Goal: Task Accomplishment & Management: Complete application form

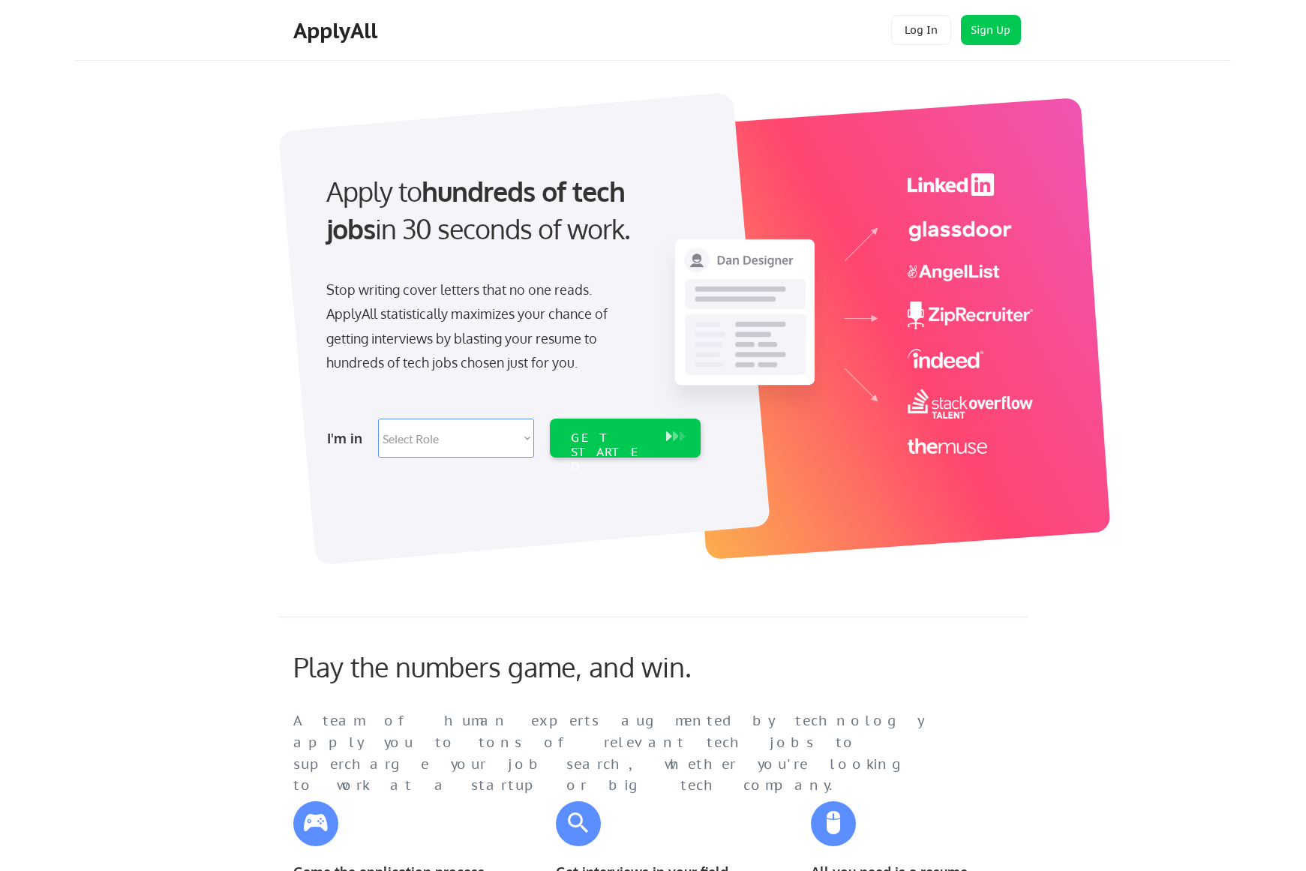
click at [528, 437] on select "Select Role Software Engineering Product Management Customer Success Sales UI/U…" at bounding box center [456, 438] width 156 height 39
select select ""marketing___comms""
click at [378, 419] on select "Select Role Software Engineering Product Management Customer Success Sales UI/U…" at bounding box center [456, 438] width 156 height 39
select select ""marketing___comms""
click at [626, 438] on div "GET STARTED" at bounding box center [611, 453] width 80 height 44
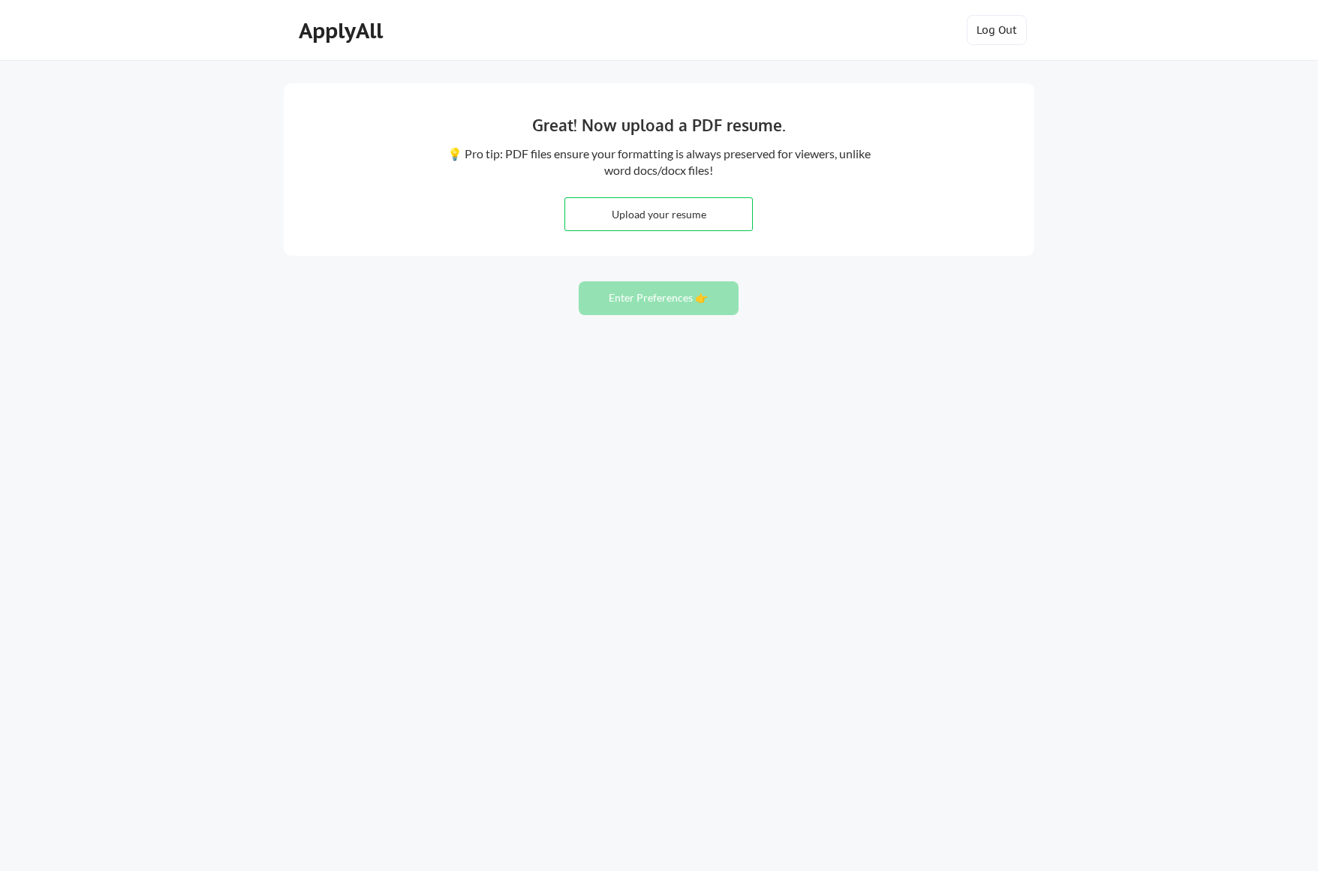
click at [683, 215] on input "file" at bounding box center [658, 214] width 187 height 32
type input "C:\fakepath\James_Halada_CDCopy_Resume.pdf"
click at [657, 300] on button "Enter Preferences 👉" at bounding box center [659, 298] width 160 height 34
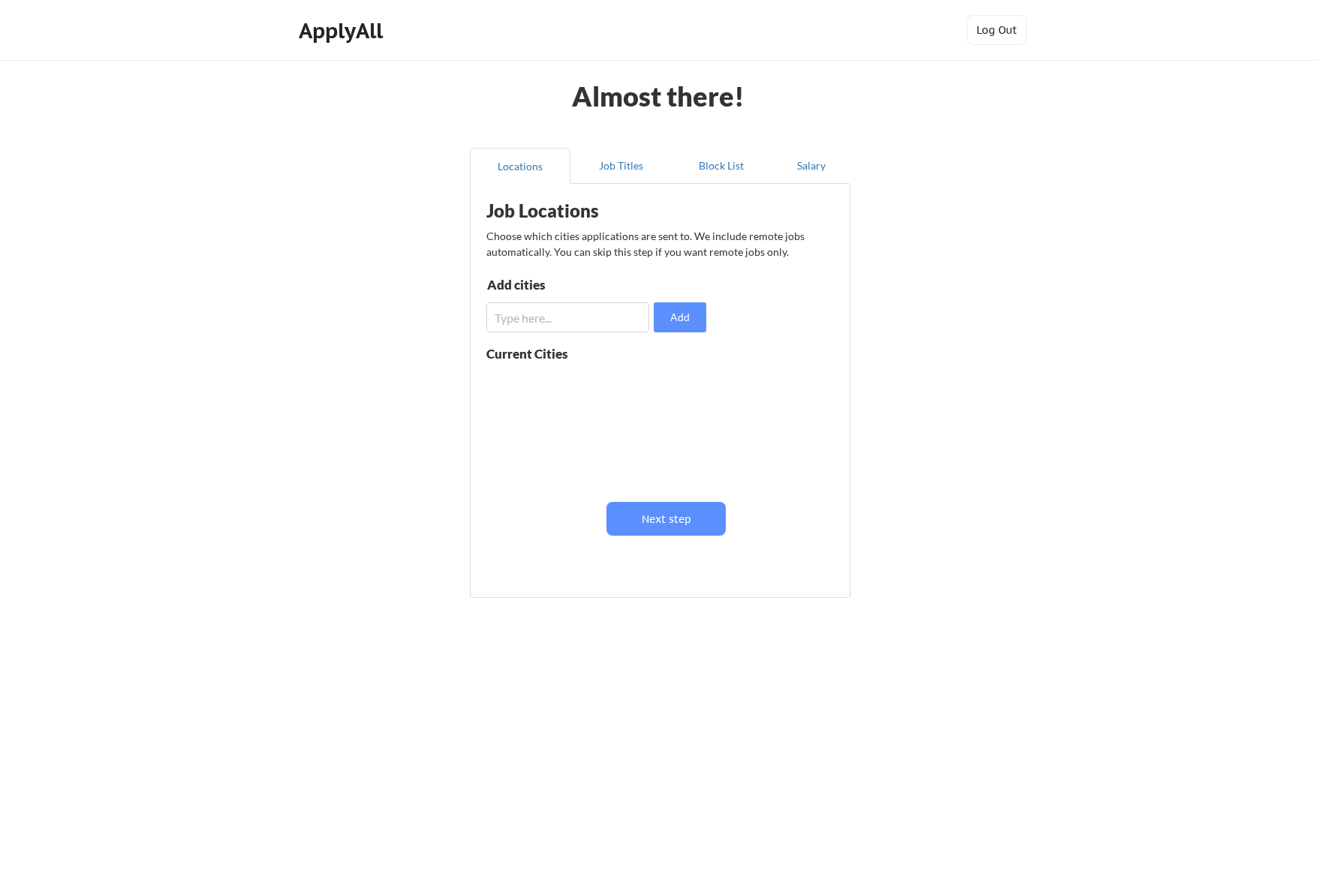
click at [549, 323] on input "input" at bounding box center [567, 317] width 163 height 30
type input "Seattle"
click at [679, 518] on button "Next step" at bounding box center [665, 519] width 119 height 34
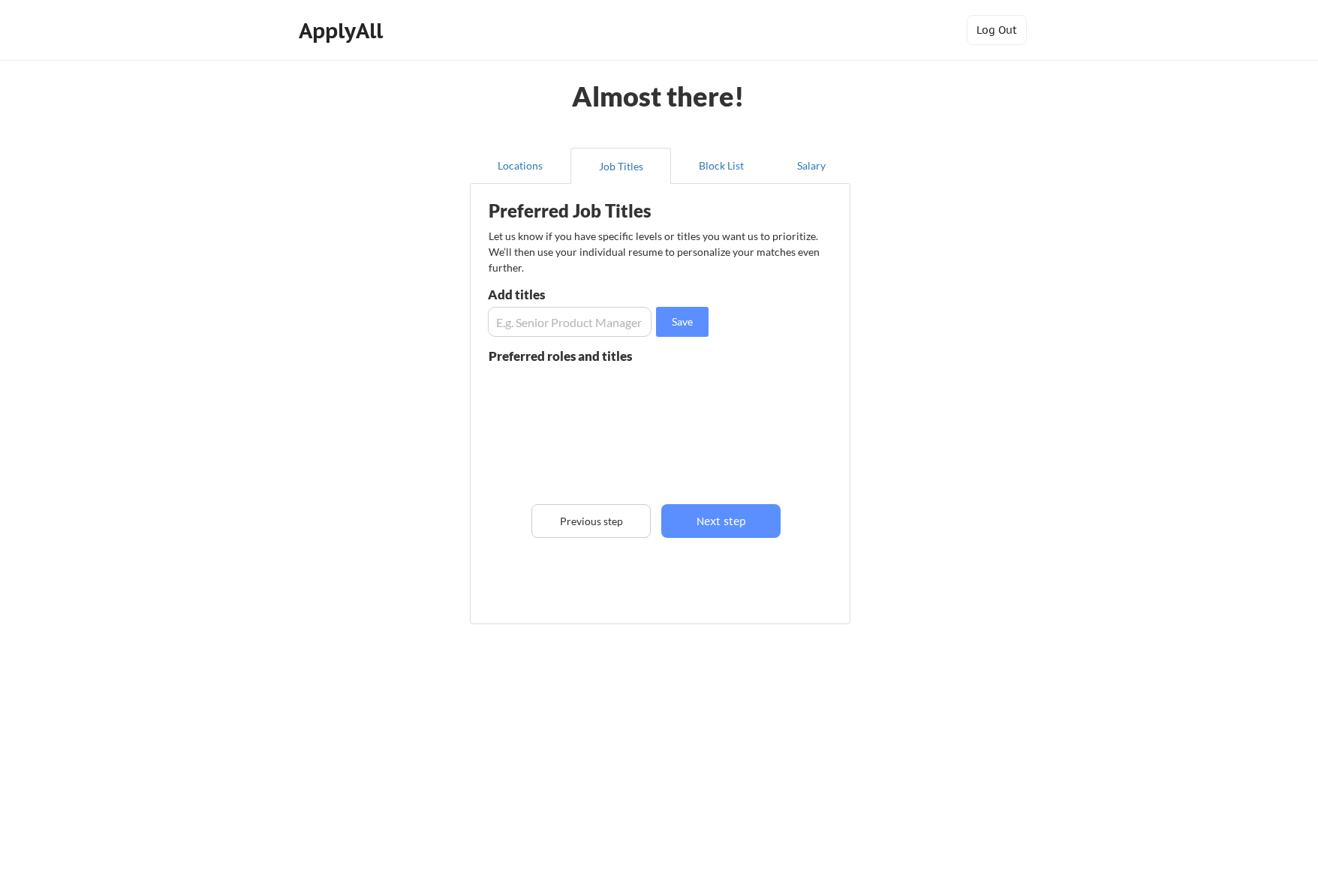
click at [540, 321] on input "input" at bounding box center [570, 322] width 164 height 30
type input "Creative Director"
click at [688, 316] on button "Save" at bounding box center [682, 322] width 53 height 30
click at [528, 323] on input "input" at bounding box center [570, 322] width 164 height 30
type input "Copy Director"
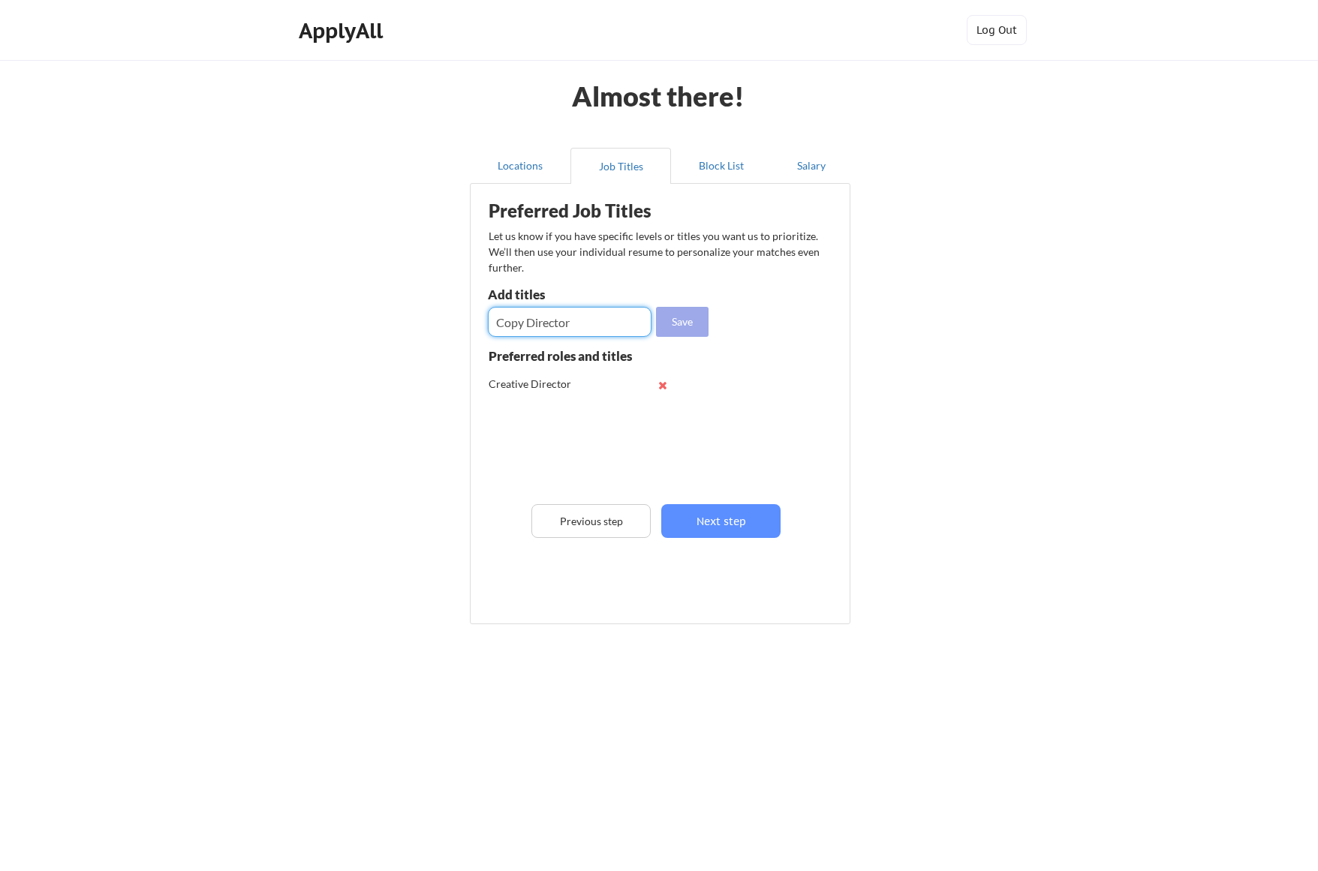
click at [685, 320] on button "Save" at bounding box center [682, 322] width 53 height 30
click at [522, 324] on input "input" at bounding box center [570, 322] width 164 height 30
type input "Brand Director"
click at [682, 324] on button "Save" at bounding box center [682, 322] width 53 height 30
click at [523, 318] on input "input" at bounding box center [570, 322] width 164 height 30
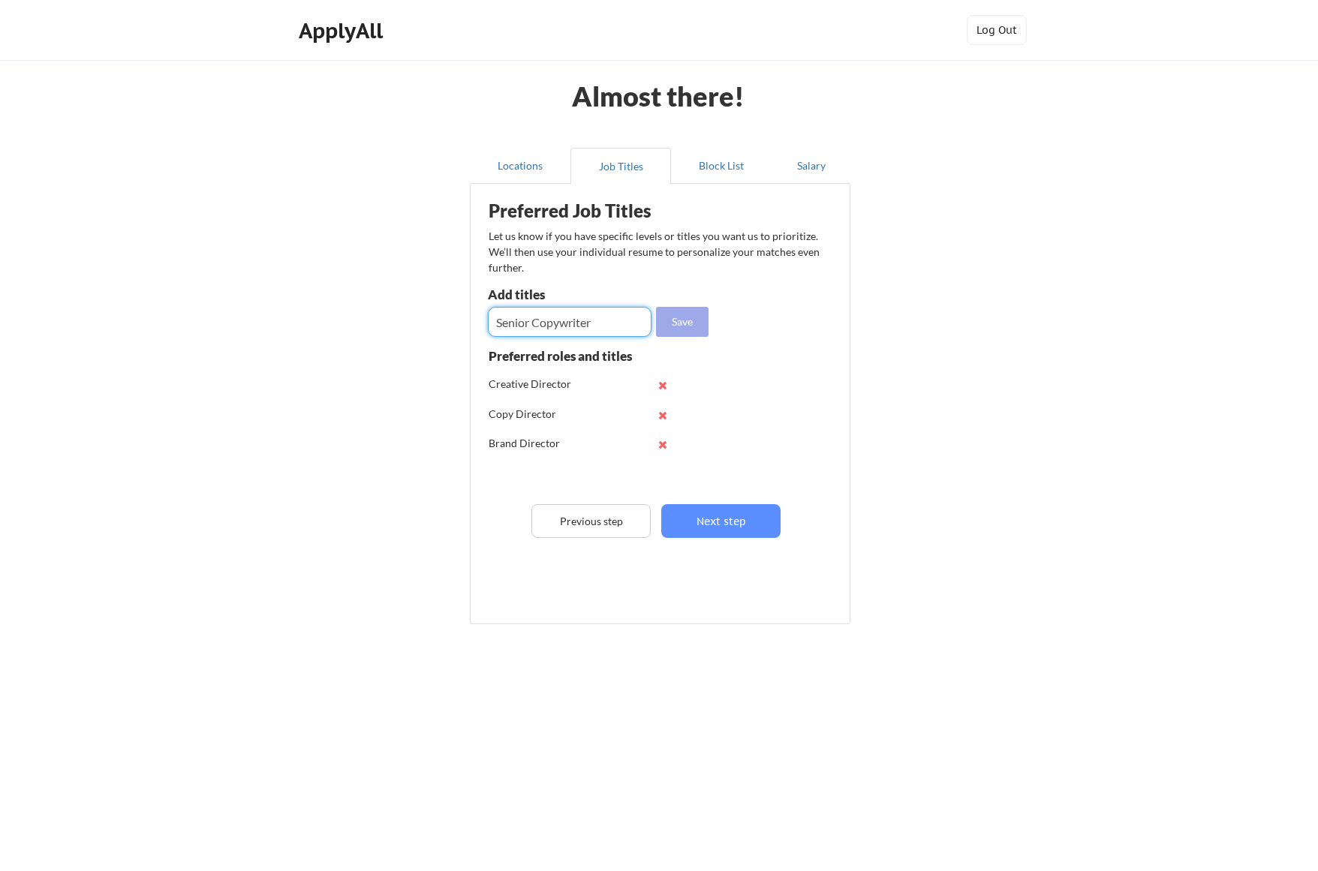
type input "Senior Copywriter"
click at [681, 327] on button "Save" at bounding box center [682, 322] width 53 height 30
click at [531, 324] on input "input" at bounding box center [570, 322] width 164 height 30
type input "Copywriter"
click at [738, 519] on button "Next step" at bounding box center [720, 521] width 119 height 34
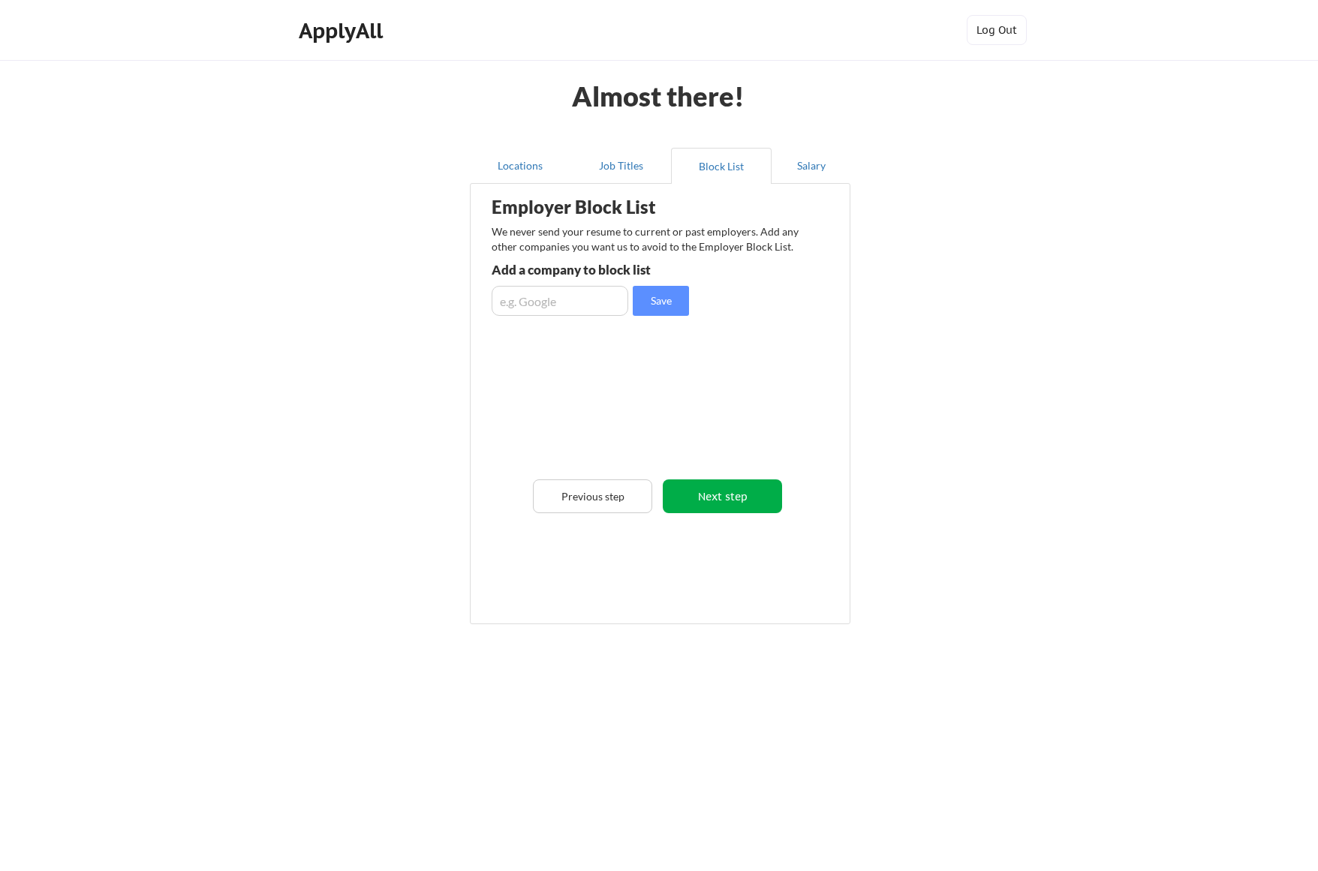
click at [736, 497] on button "Next step" at bounding box center [722, 496] width 119 height 34
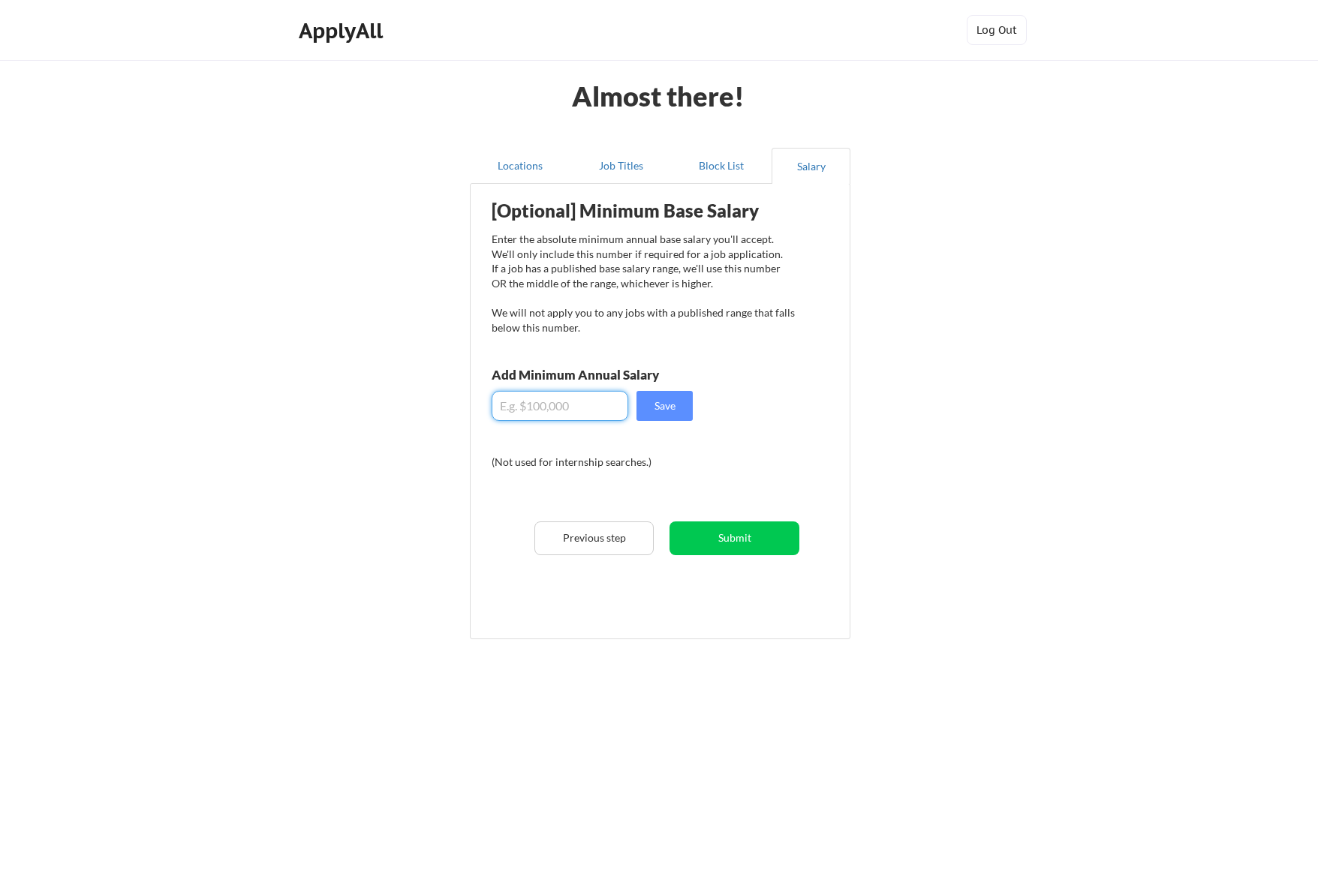
click at [581, 410] on input "input" at bounding box center [559, 406] width 137 height 30
type input "$7"
type input "$170,000"
click at [665, 405] on button "Save" at bounding box center [664, 406] width 56 height 30
click at [744, 538] on button "Submit" at bounding box center [734, 538] width 130 height 34
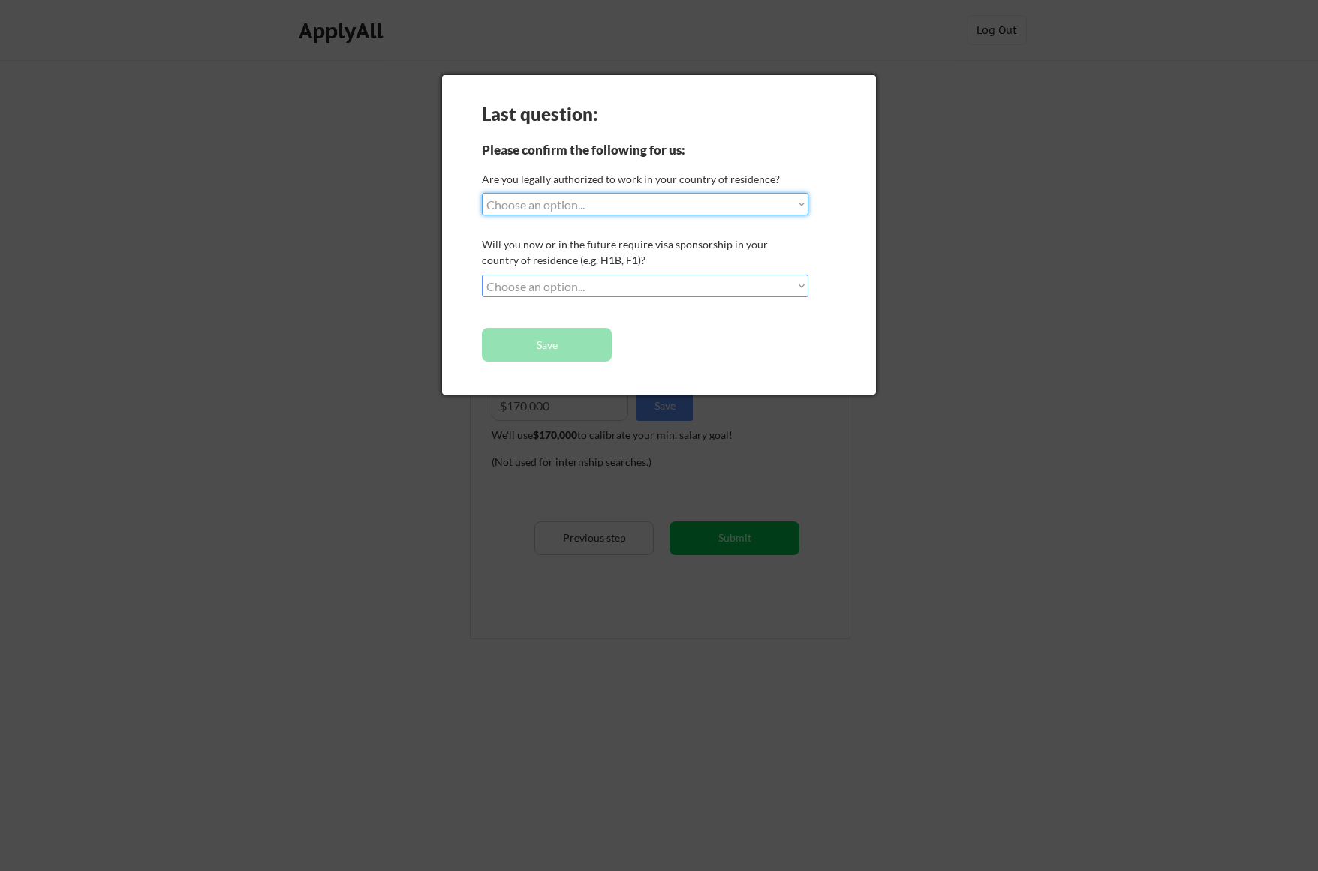
click at [799, 204] on select "Choose an option... Yes, I am a US Citizen Yes, I am a Canadian Citizen Yes, I …" at bounding box center [645, 204] width 326 height 23
select select ""yes__i_am_a_us_citizen""
click at [482, 193] on select "Choose an option... Yes, I am a US Citizen Yes, I am a Canadian Citizen Yes, I …" at bounding box center [645, 204] width 326 height 23
click at [801, 284] on select "Choose an option... No, I will not need sponsorship Yes, I will need sponsorship" at bounding box center [645, 286] width 326 height 23
select select ""no__i_will_not_need_sponsorship""
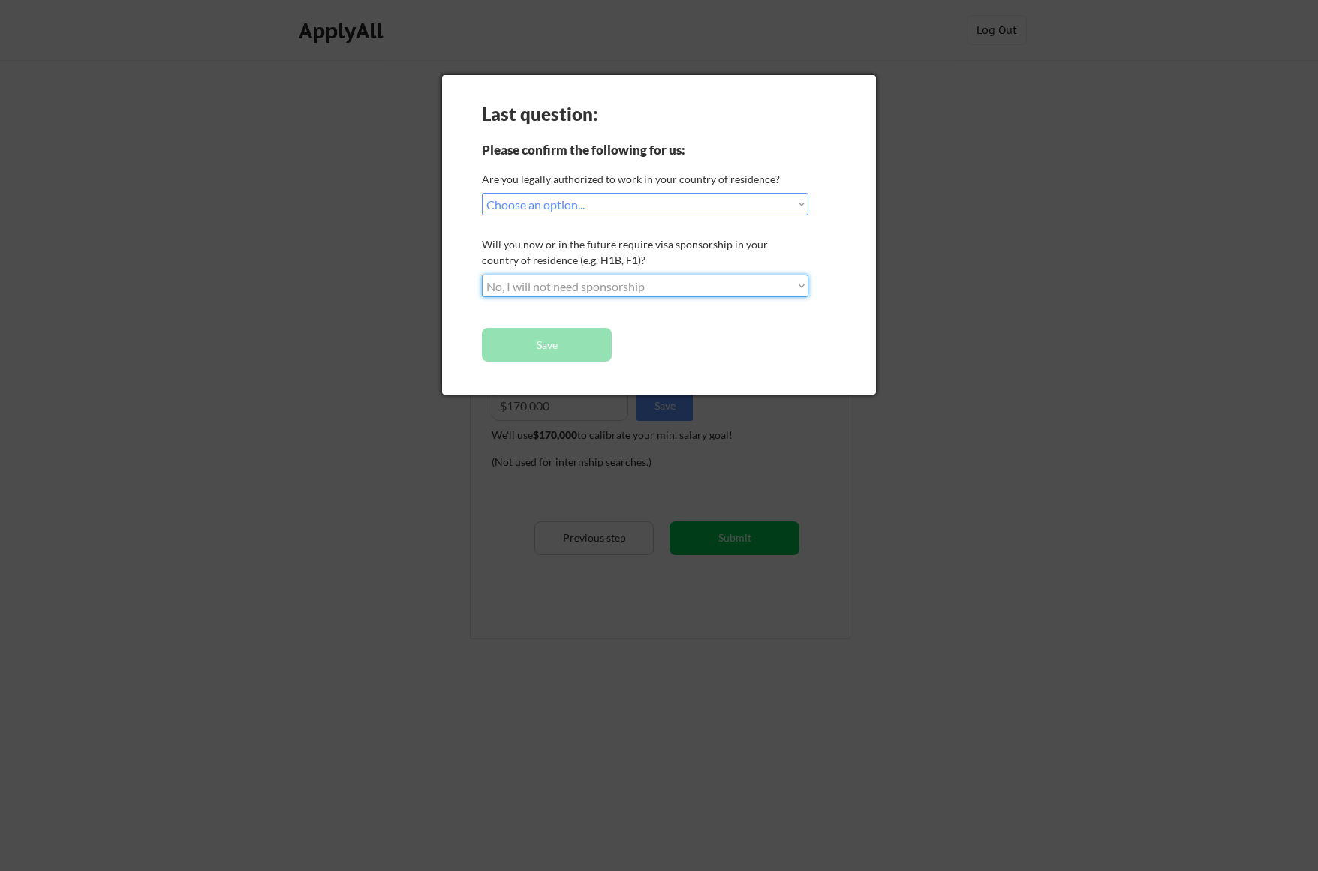
click at [482, 275] on select "Choose an option... No, I will not need sponsorship Yes, I will need sponsorship" at bounding box center [645, 286] width 326 height 23
click at [544, 341] on button "Save" at bounding box center [547, 345] width 130 height 34
